Goal: Navigation & Orientation: Find specific page/section

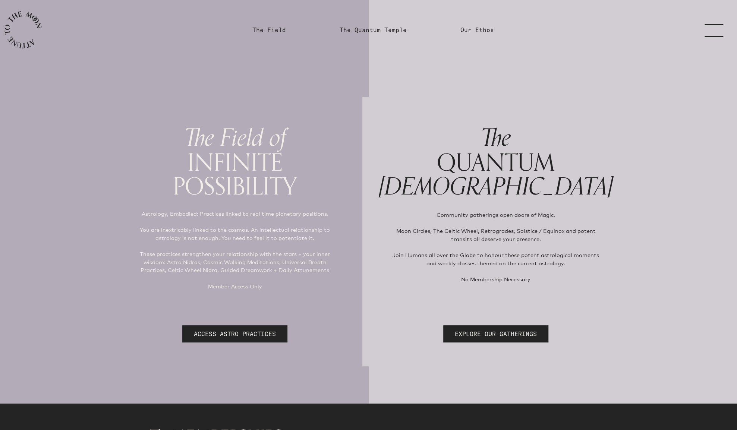
click at [710, 27] on link "menu" at bounding box center [718, 30] width 37 height 60
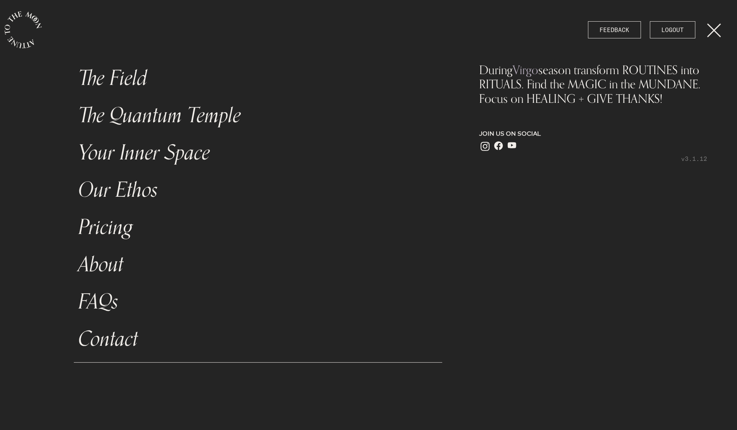
click at [126, 73] on link "The Field" at bounding box center [258, 78] width 369 height 37
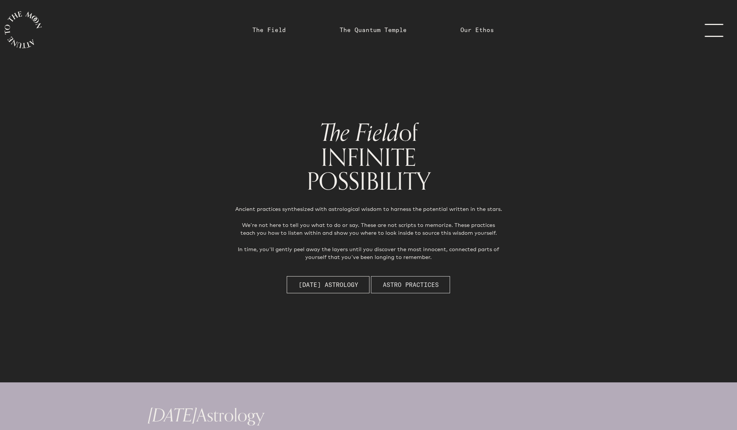
click at [427, 282] on span "Astro Practices" at bounding box center [411, 284] width 56 height 9
click at [368, 26] on link "The Quantum Temple" at bounding box center [373, 29] width 67 height 9
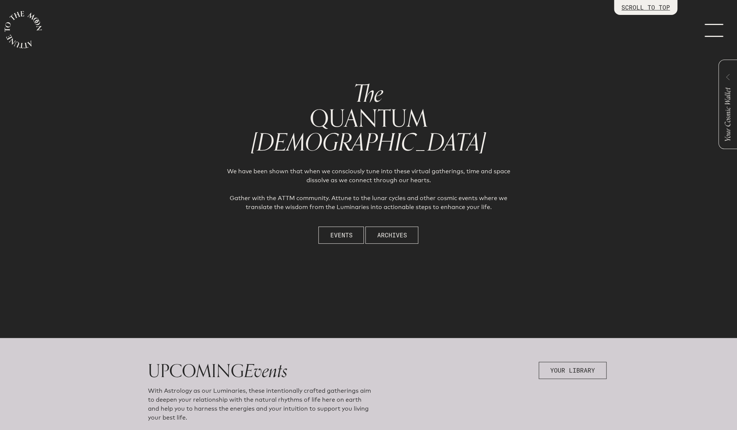
scroll to position [45, 0]
click at [713, 28] on link "menu" at bounding box center [718, 30] width 37 height 60
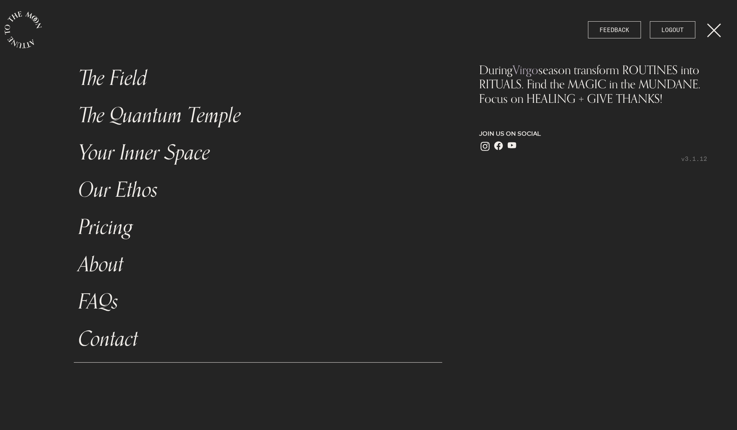
scroll to position [0, 0]
